Goal: Information Seeking & Learning: Learn about a topic

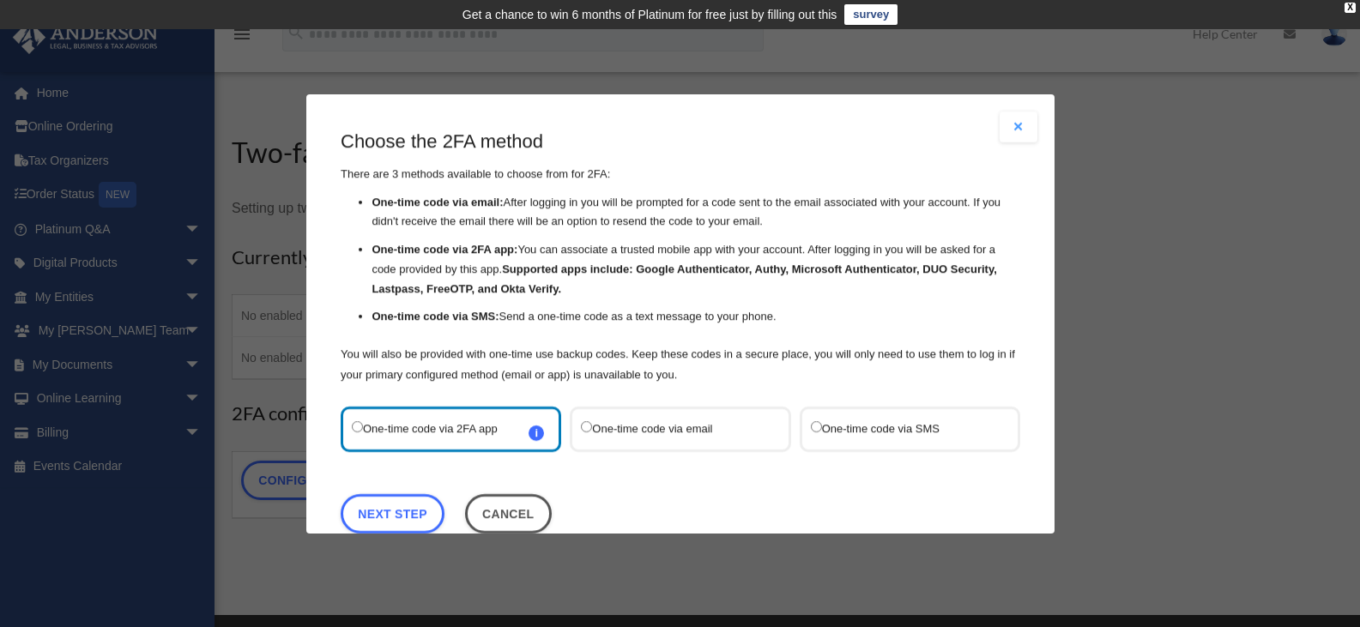
click at [879, 437] on label "One-time code via SMS" at bounding box center [900, 428] width 181 height 23
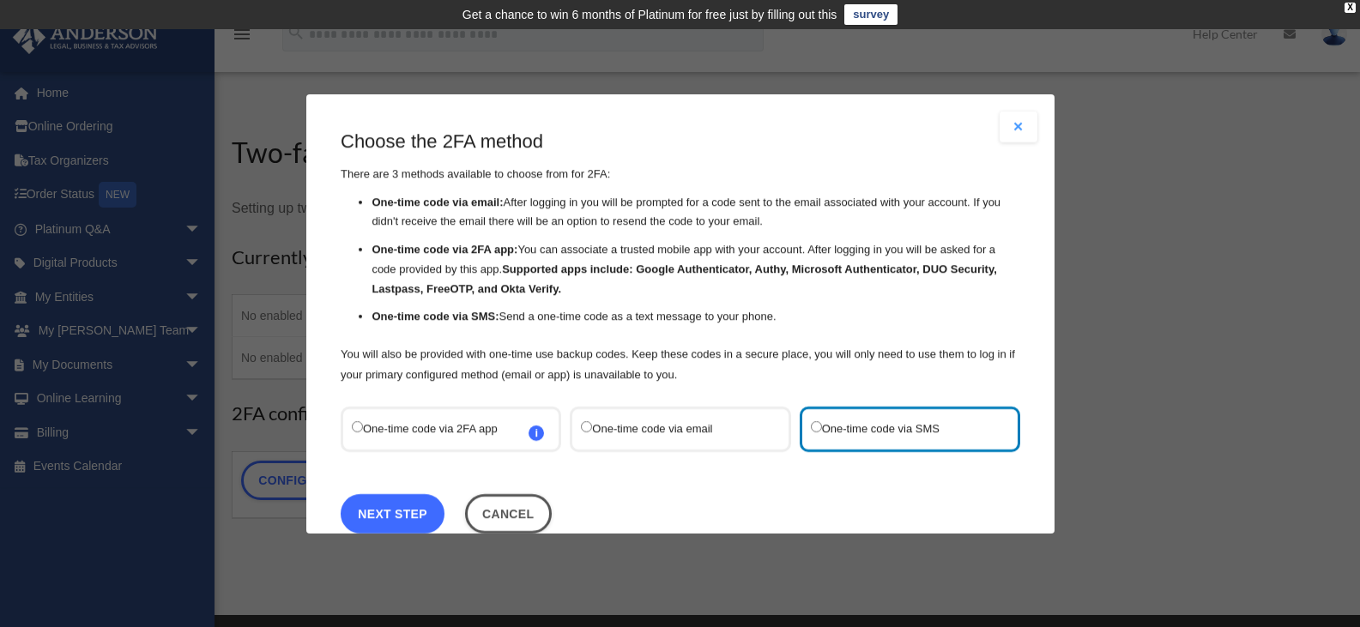
click at [411, 512] on link "Next Step" at bounding box center [393, 512] width 104 height 39
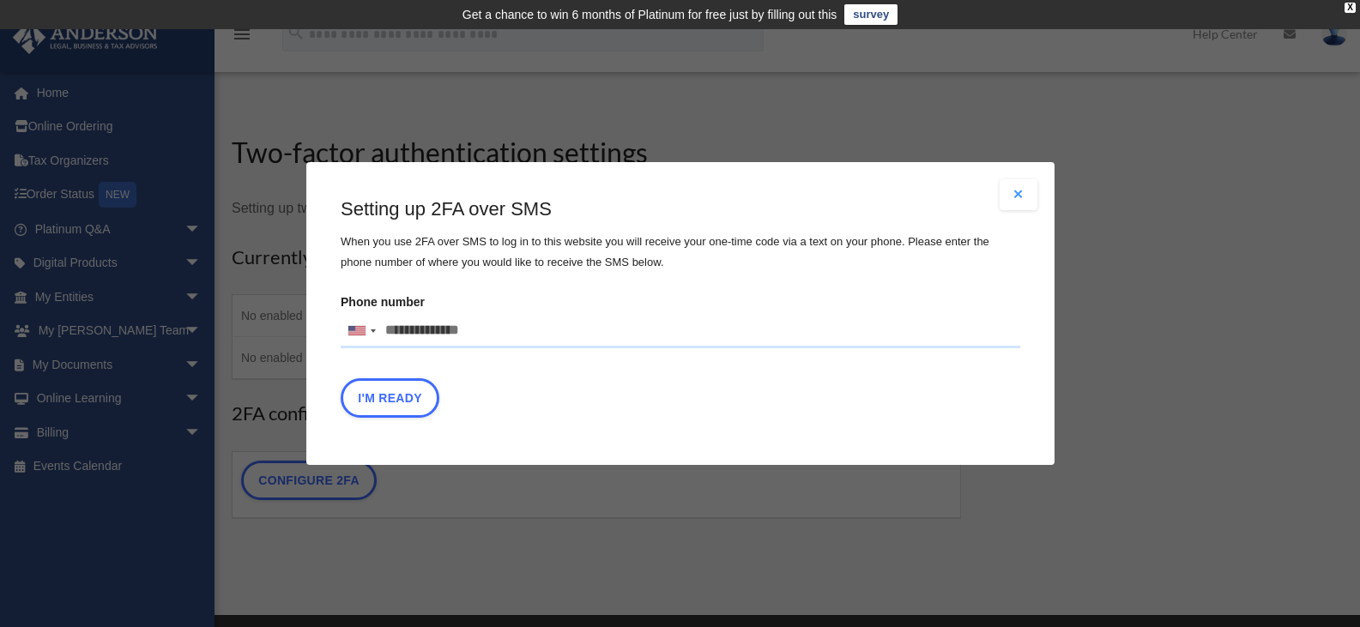
click at [465, 332] on input "Phone number United States +1 United Kingdom +44 Afghanistan (‫افغانستان‬‎) +93…" at bounding box center [680, 331] width 679 height 34
type input "**********"
click at [413, 404] on button "I'm Ready" at bounding box center [390, 397] width 99 height 39
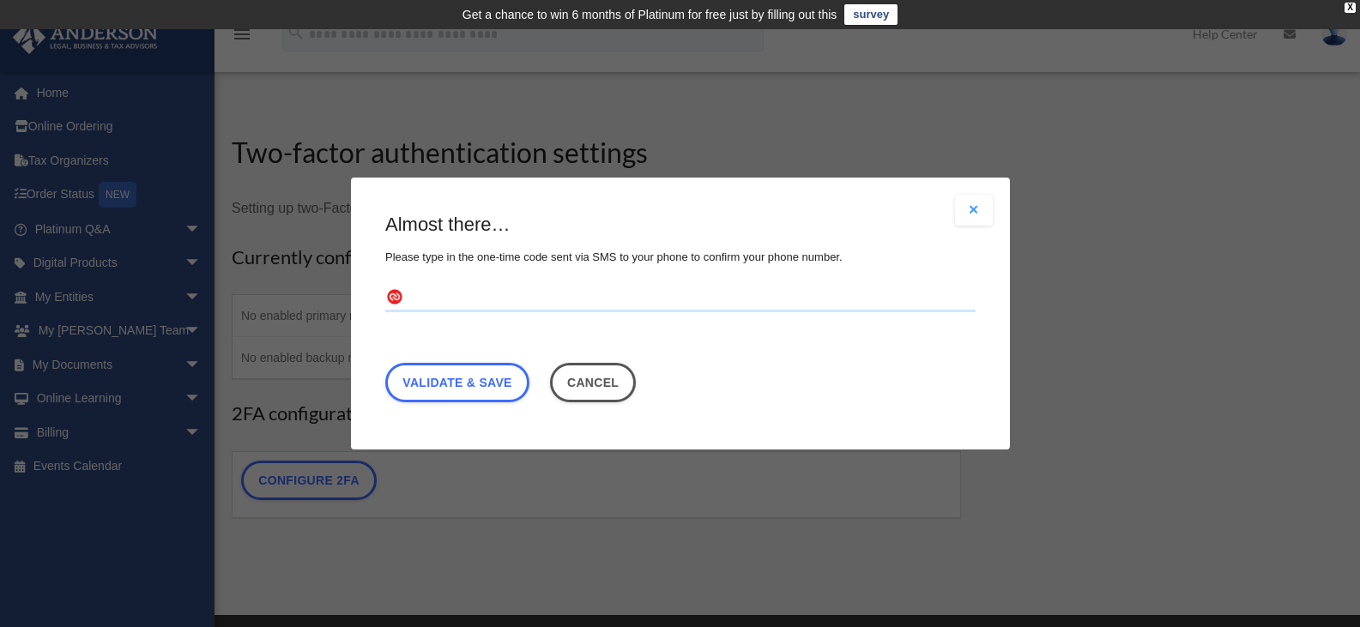
click at [557, 303] on input "text" at bounding box center [680, 298] width 590 height 27
type input "******"
click at [485, 378] on link "Validate & Save" at bounding box center [457, 382] width 144 height 39
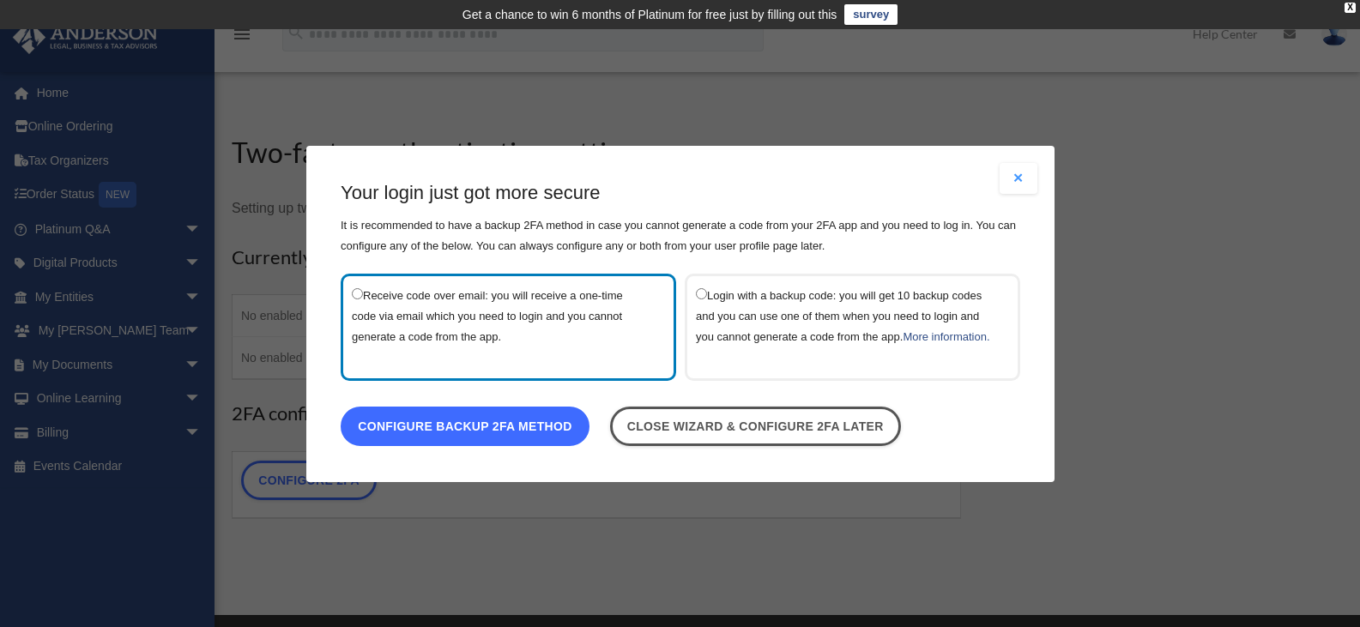
click at [532, 442] on link "Configure backup 2FA method" at bounding box center [465, 425] width 249 height 39
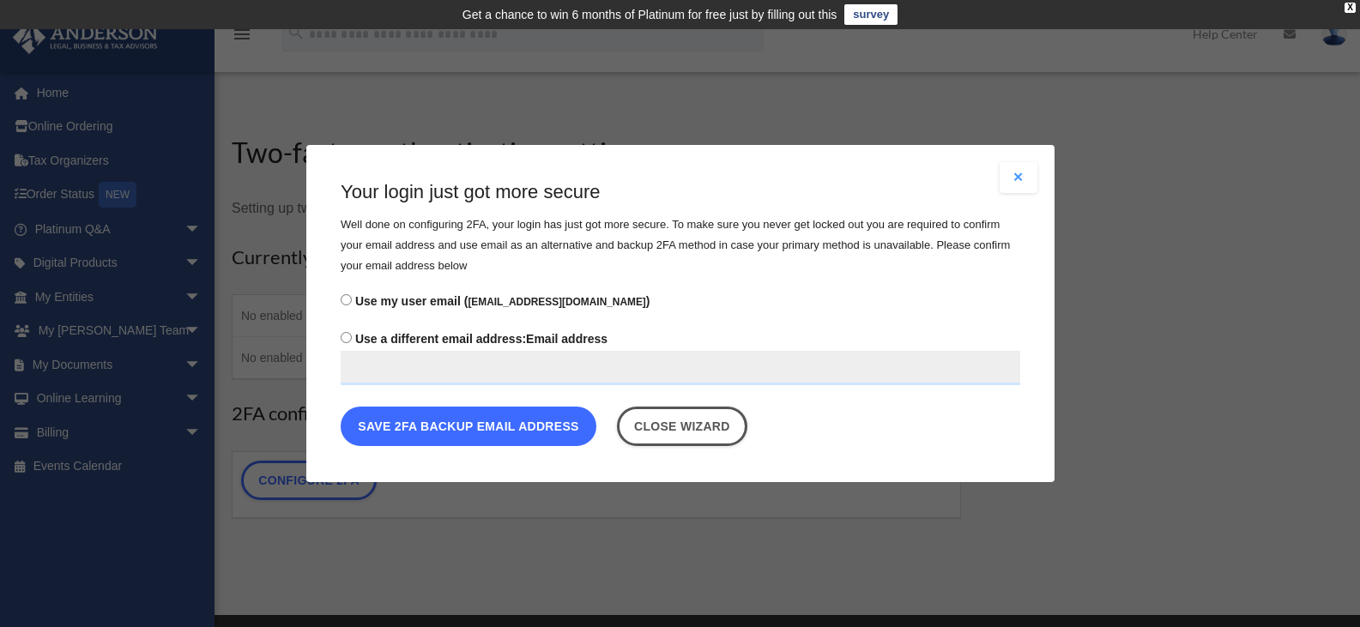
click at [467, 436] on button "Save 2FA backup email address" at bounding box center [469, 426] width 256 height 39
click at [510, 429] on button "Save 2FA backup email address" at bounding box center [469, 426] width 256 height 39
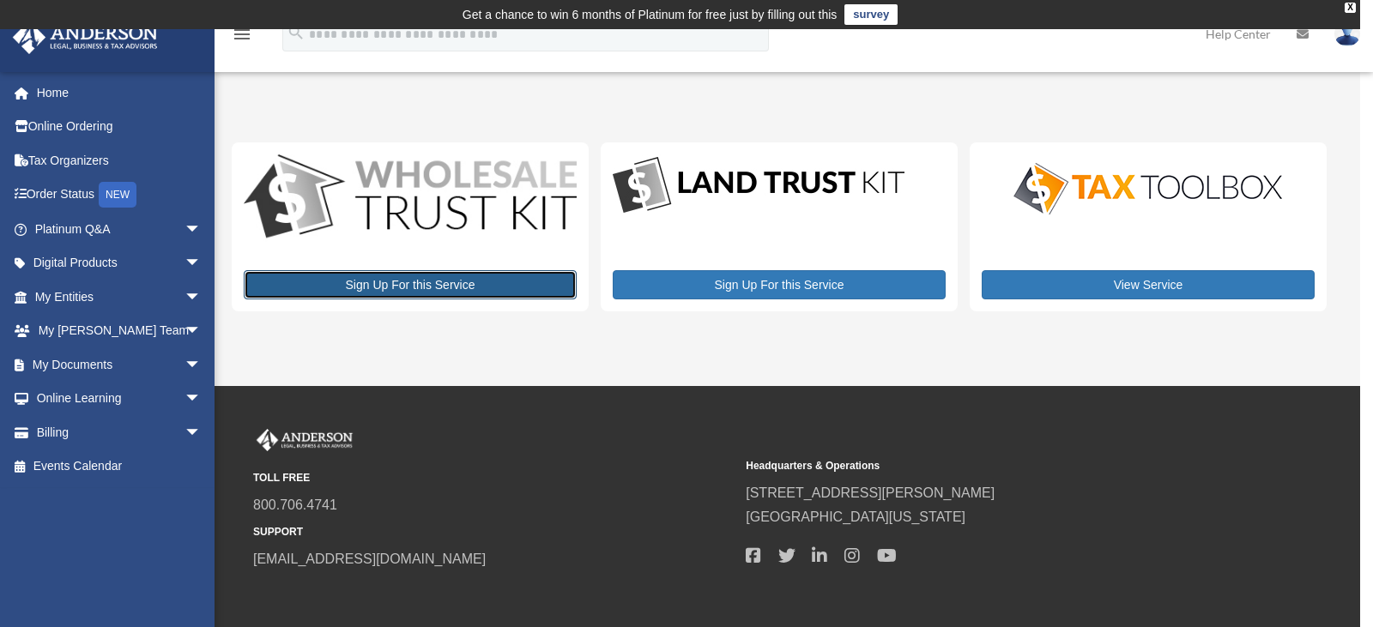
click at [415, 292] on link "Sign Up For this Service" at bounding box center [410, 284] width 333 height 29
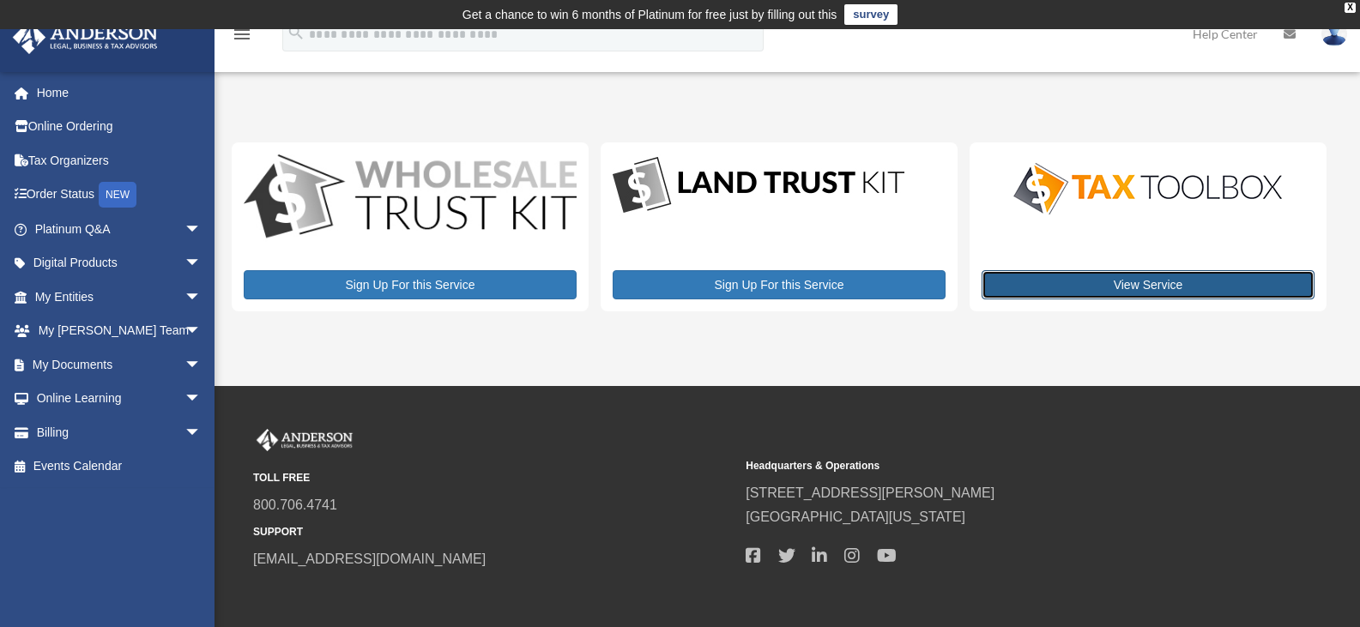
click at [1211, 284] on link "View Service" at bounding box center [1147, 284] width 333 height 29
click at [1137, 287] on link "View Service" at bounding box center [1147, 284] width 333 height 29
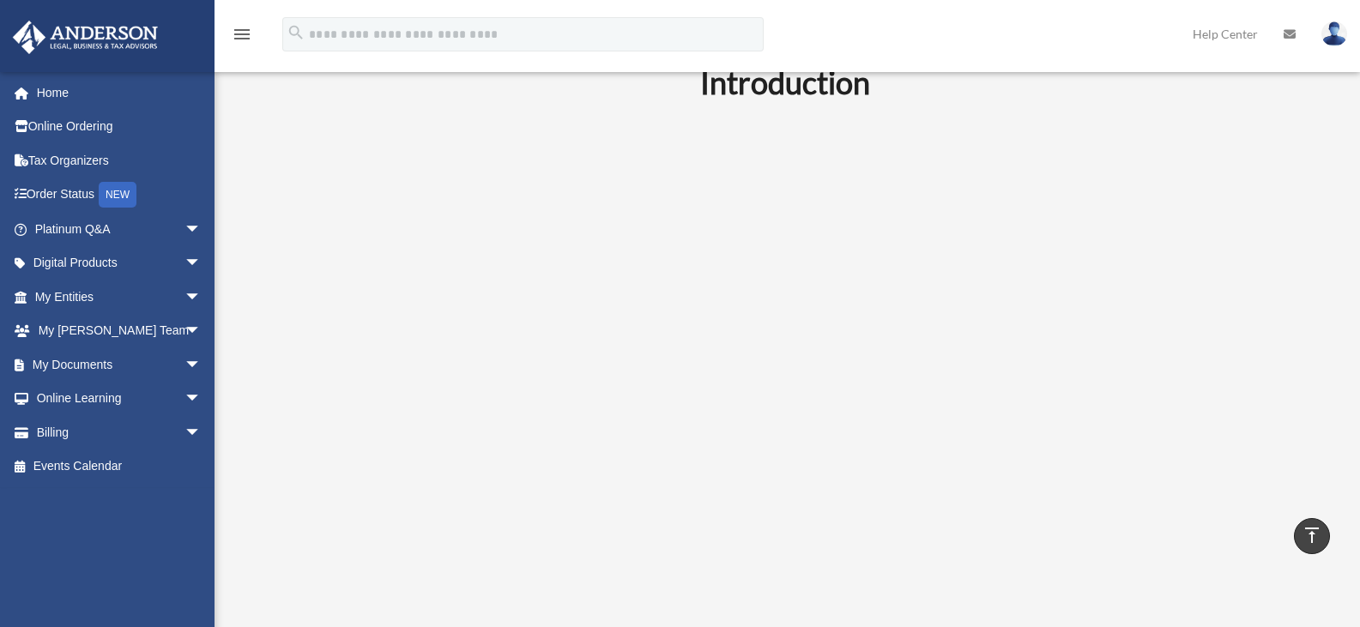
scroll to position [502, 0]
click at [1277, 208] on div "Introduction" at bounding box center [785, 297] width 1107 height 557
click at [1294, 221] on div "Introduction" at bounding box center [785, 297] width 1107 height 557
click at [1310, 200] on div "Introduction" at bounding box center [785, 297] width 1107 height 557
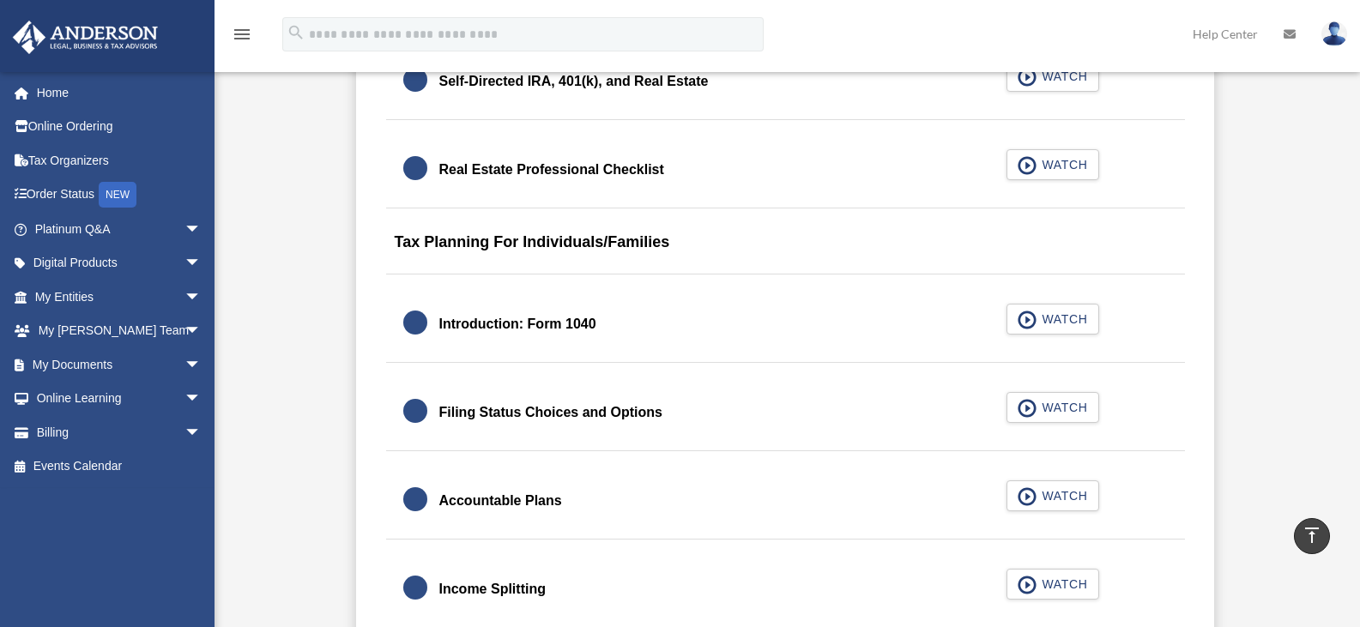
scroll to position [2383, 0]
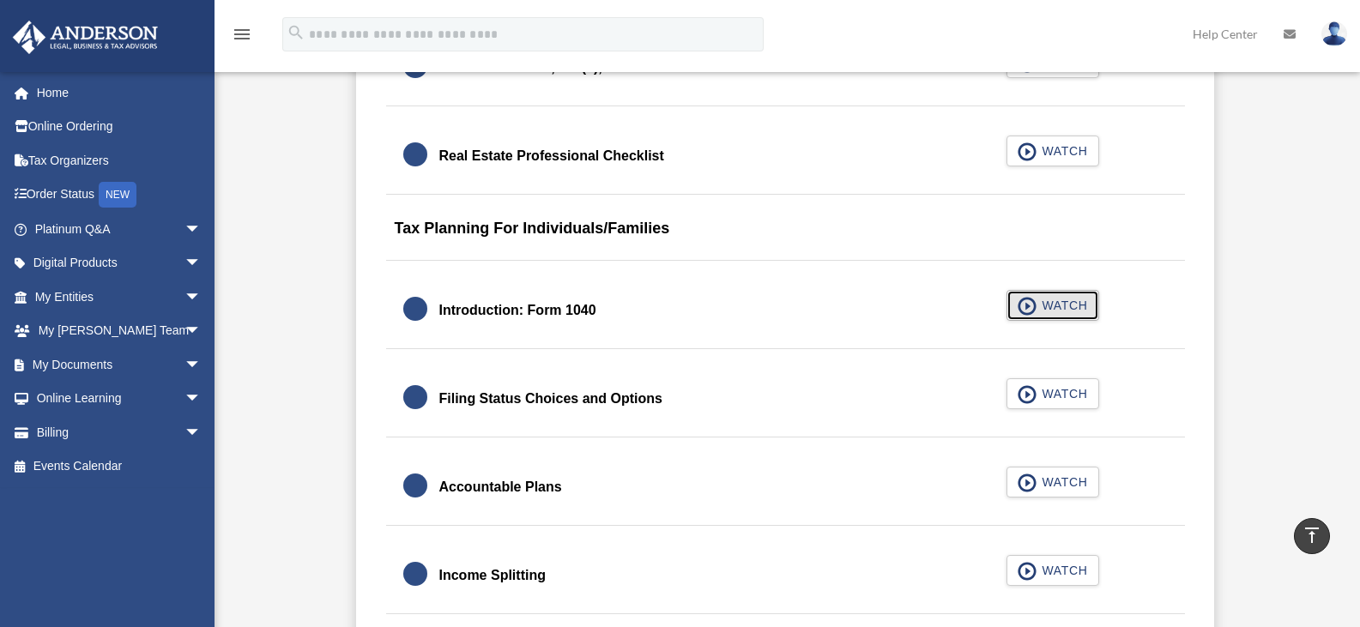
click at [1050, 307] on span "WATCH" at bounding box center [1061, 305] width 51 height 17
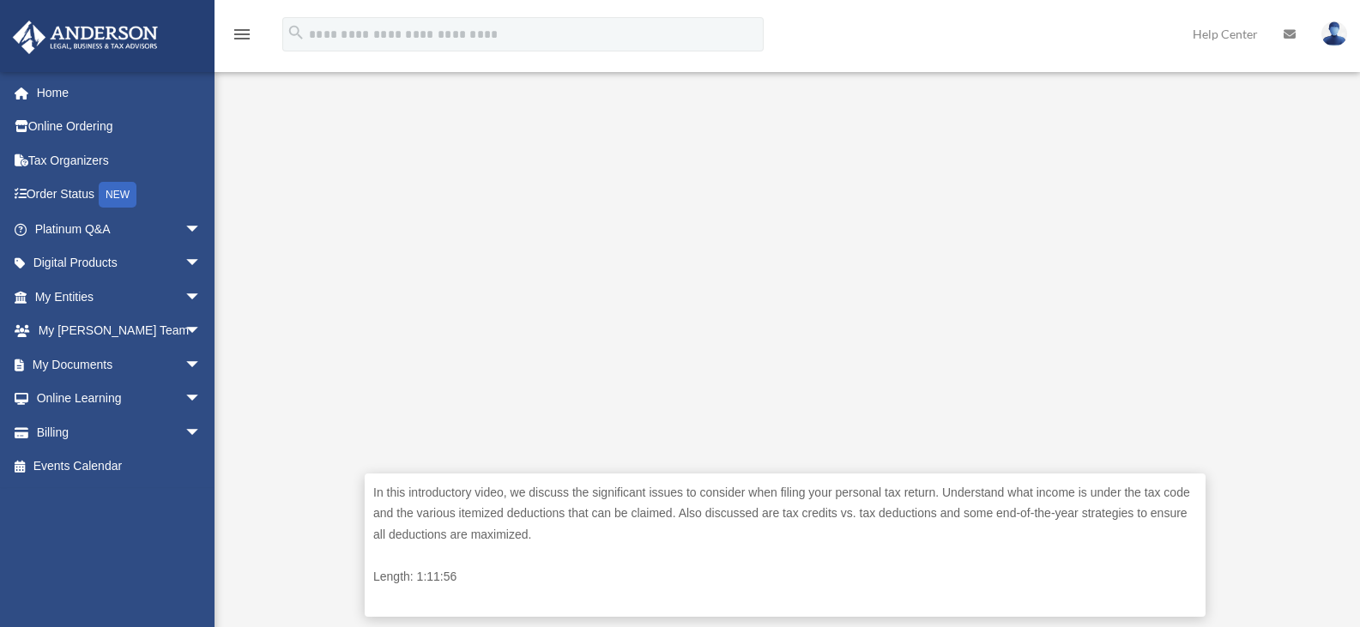
scroll to position [491, 0]
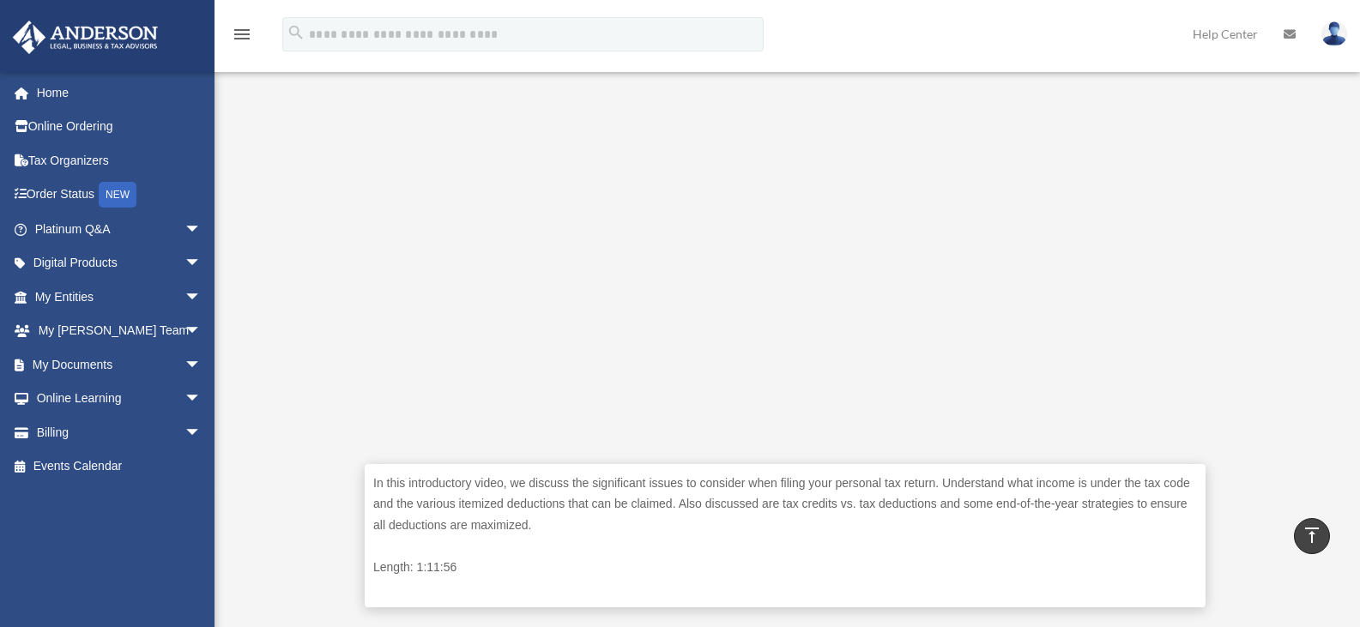
click at [1265, 342] on div "In this introductory video, we discuss the significant issues to consider when …" at bounding box center [785, 294] width 1107 height 673
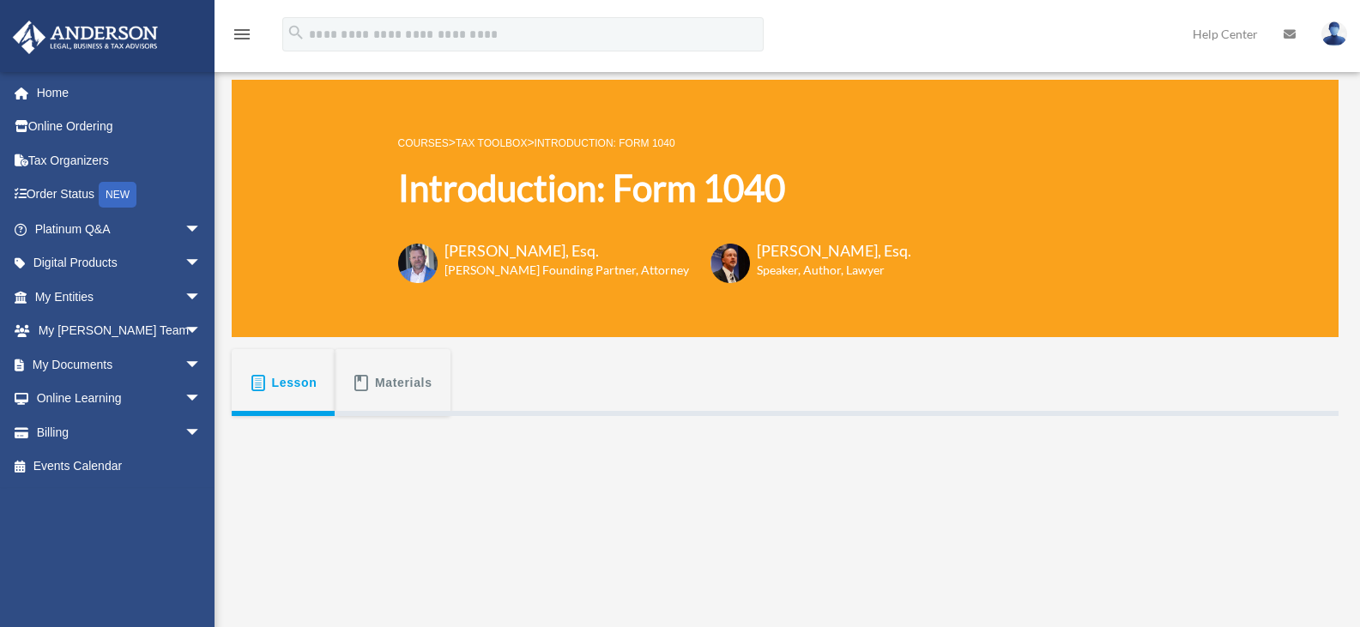
scroll to position [27, 0]
